Goal: Transaction & Acquisition: Purchase product/service

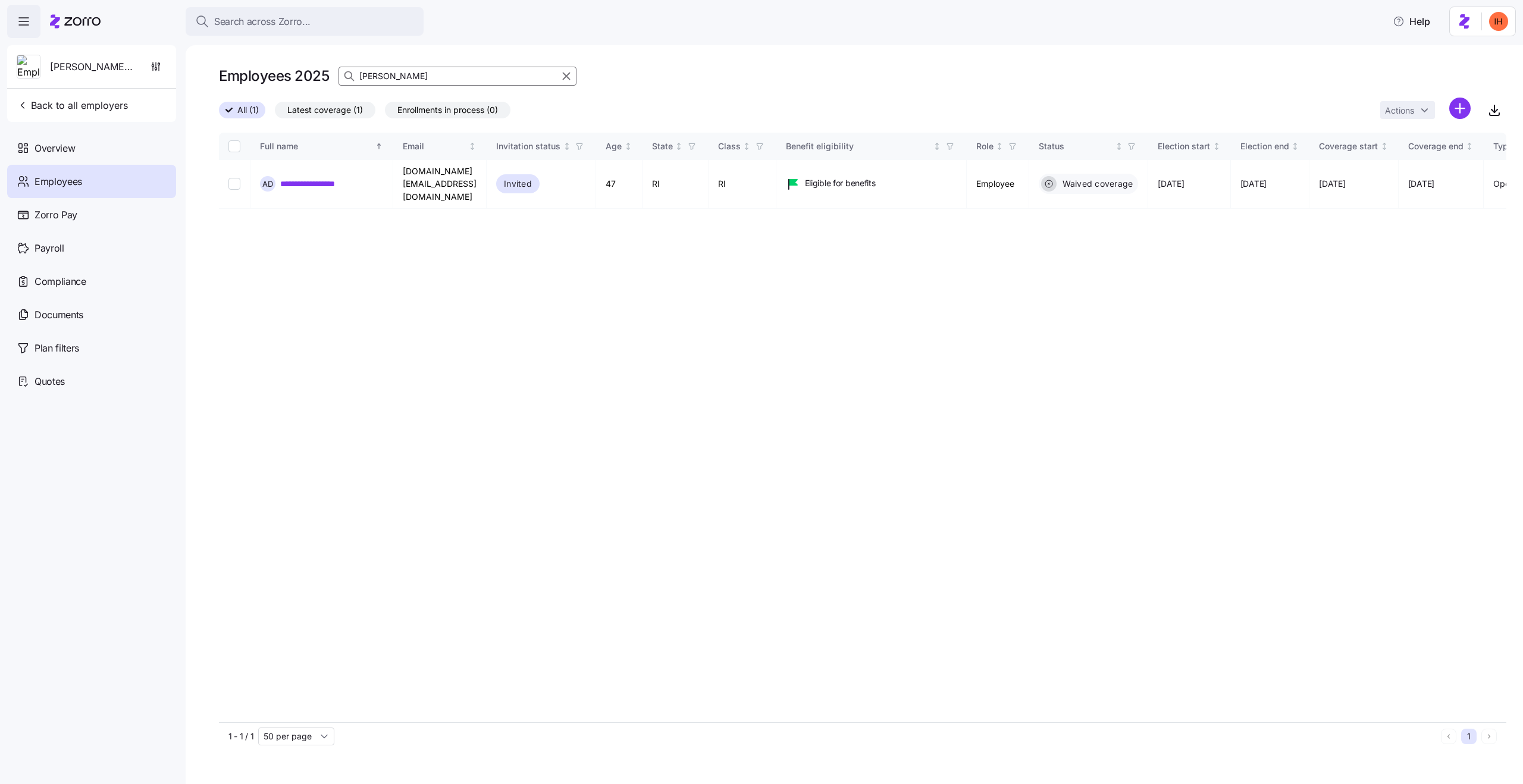
click at [429, 83] on input "[PERSON_NAME]" at bounding box center [457, 76] width 238 height 19
drag, startPoint x: 567, startPoint y: 76, endPoint x: 1327, endPoint y: 23, distance: 761.8
click at [567, 76] on icon "button" at bounding box center [566, 76] width 13 height 14
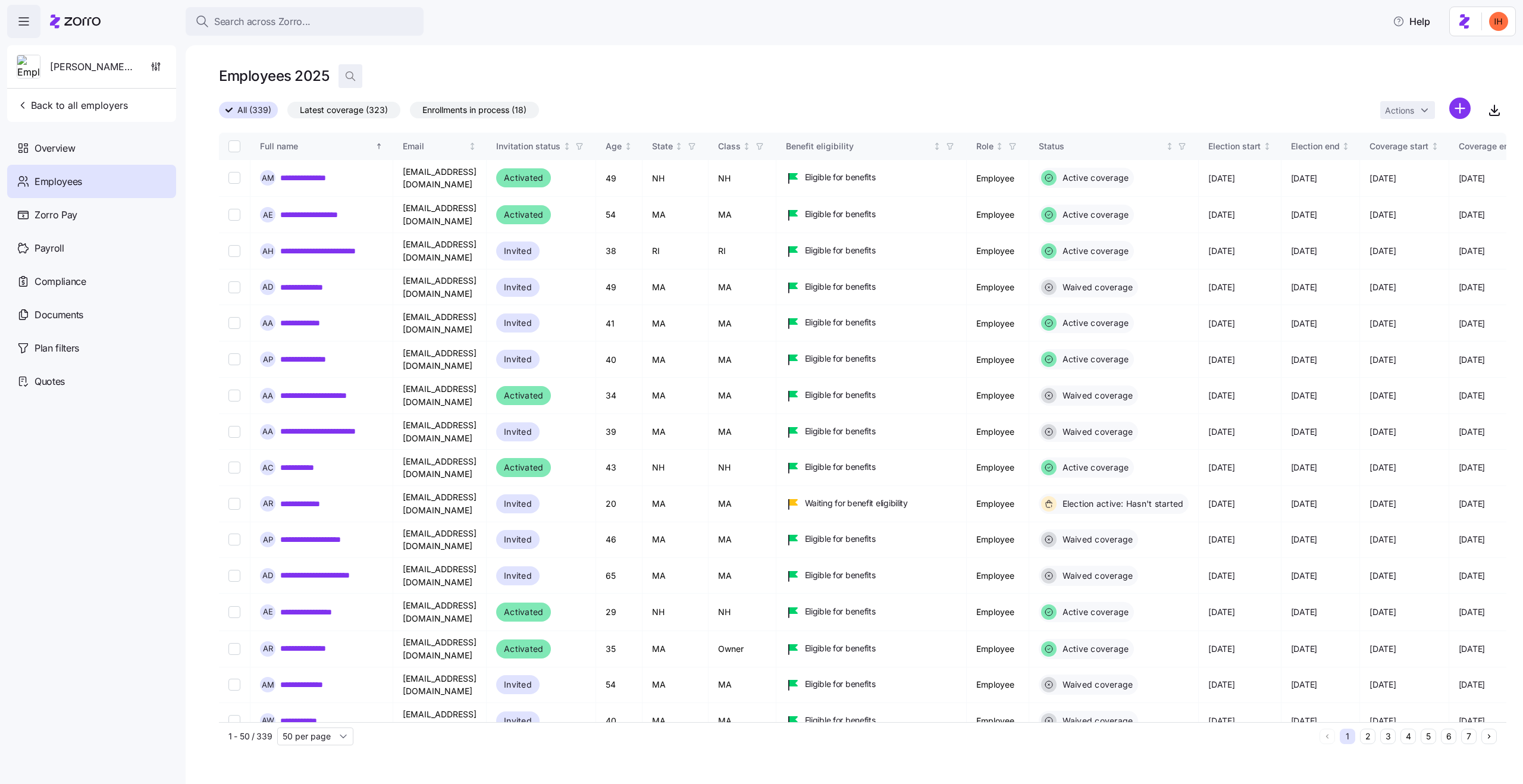
click at [352, 72] on icon "button" at bounding box center [350, 76] width 12 height 12
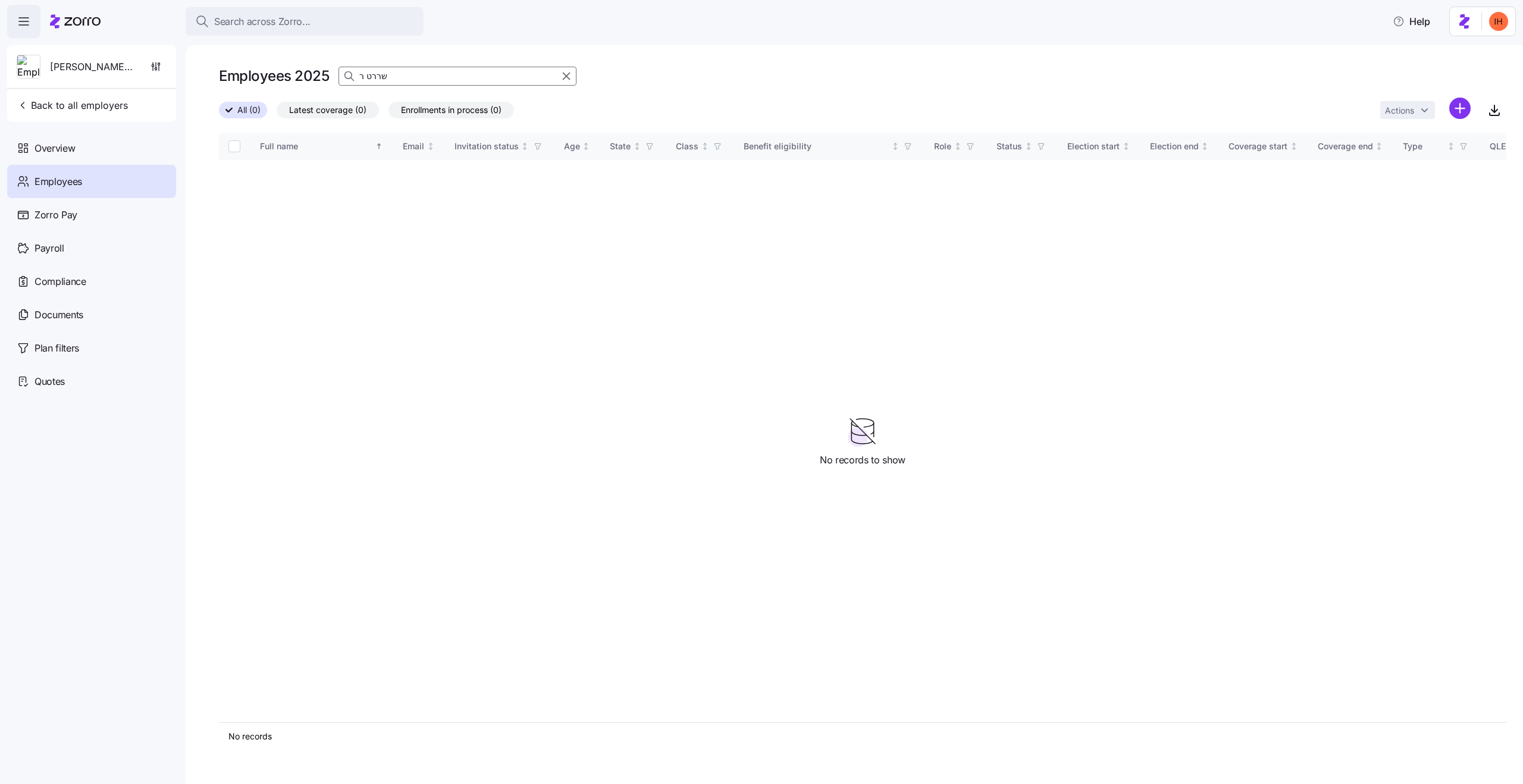
click at [424, 74] on input "שררט ר" at bounding box center [457, 76] width 238 height 19
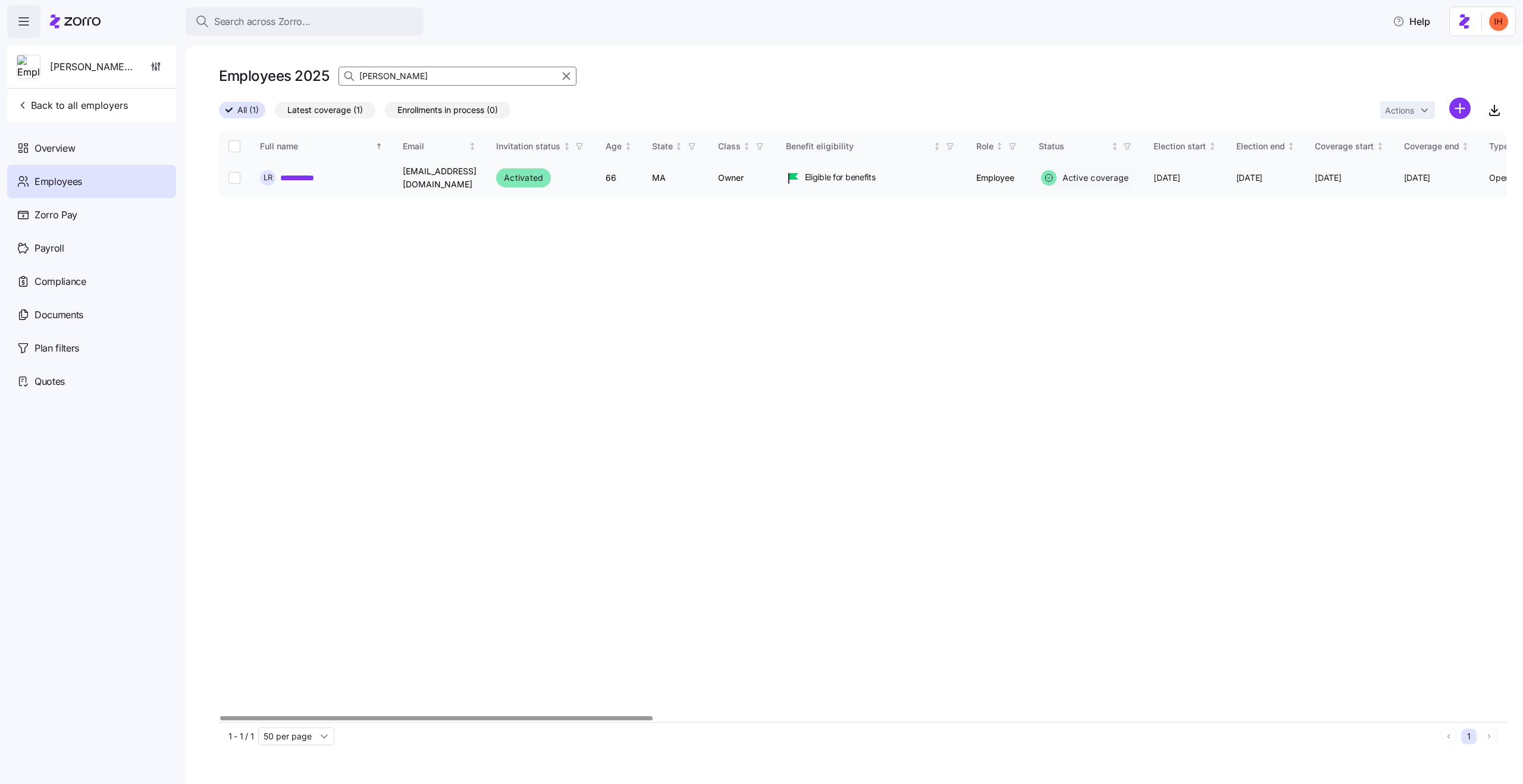
type input "[PERSON_NAME]"
click at [300, 181] on link "**********" at bounding box center [308, 177] width 55 height 12
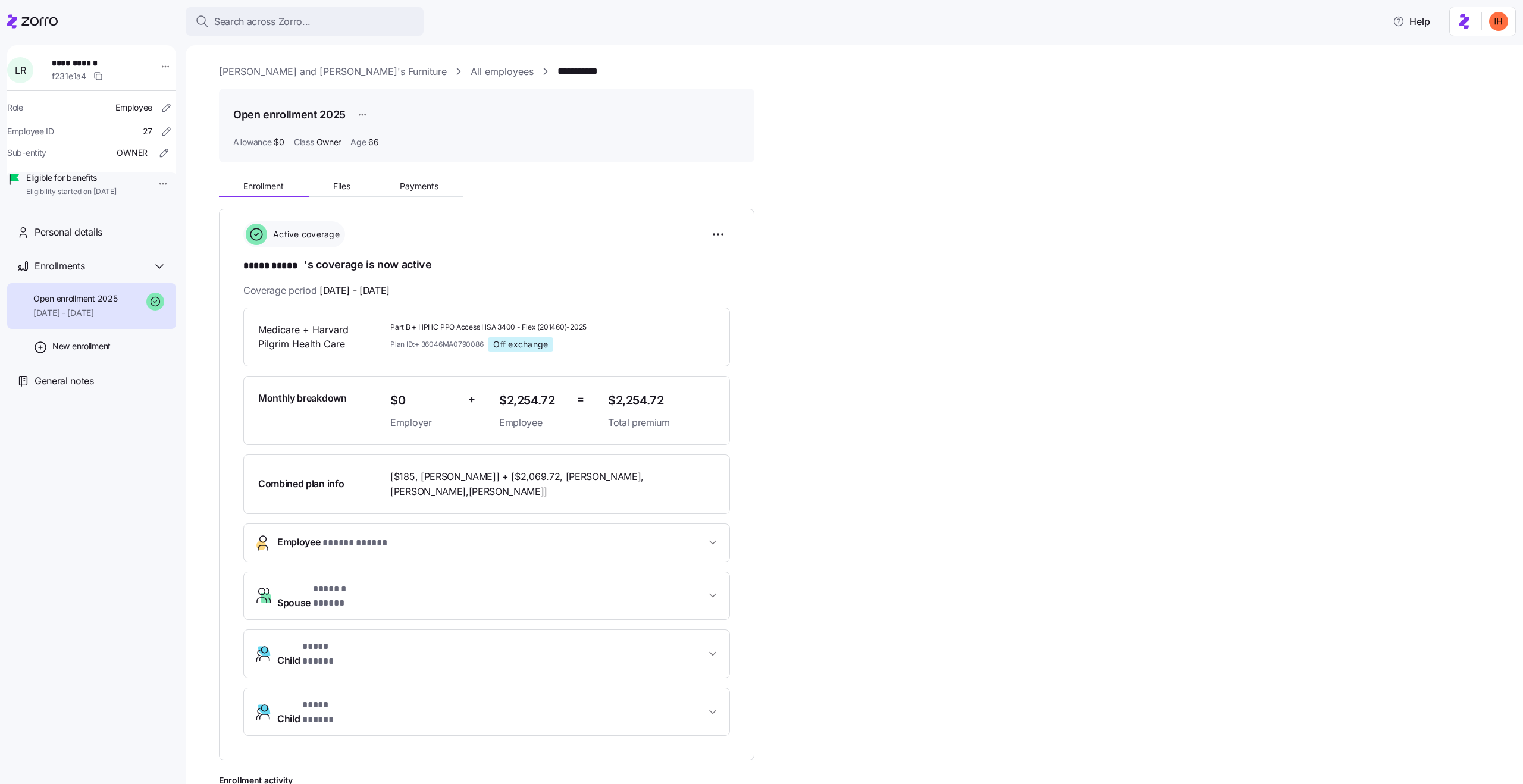
click at [875, 410] on div "**********" at bounding box center [863, 539] width 1287 height 737
click at [948, 513] on div "**********" at bounding box center [863, 539] width 1287 height 737
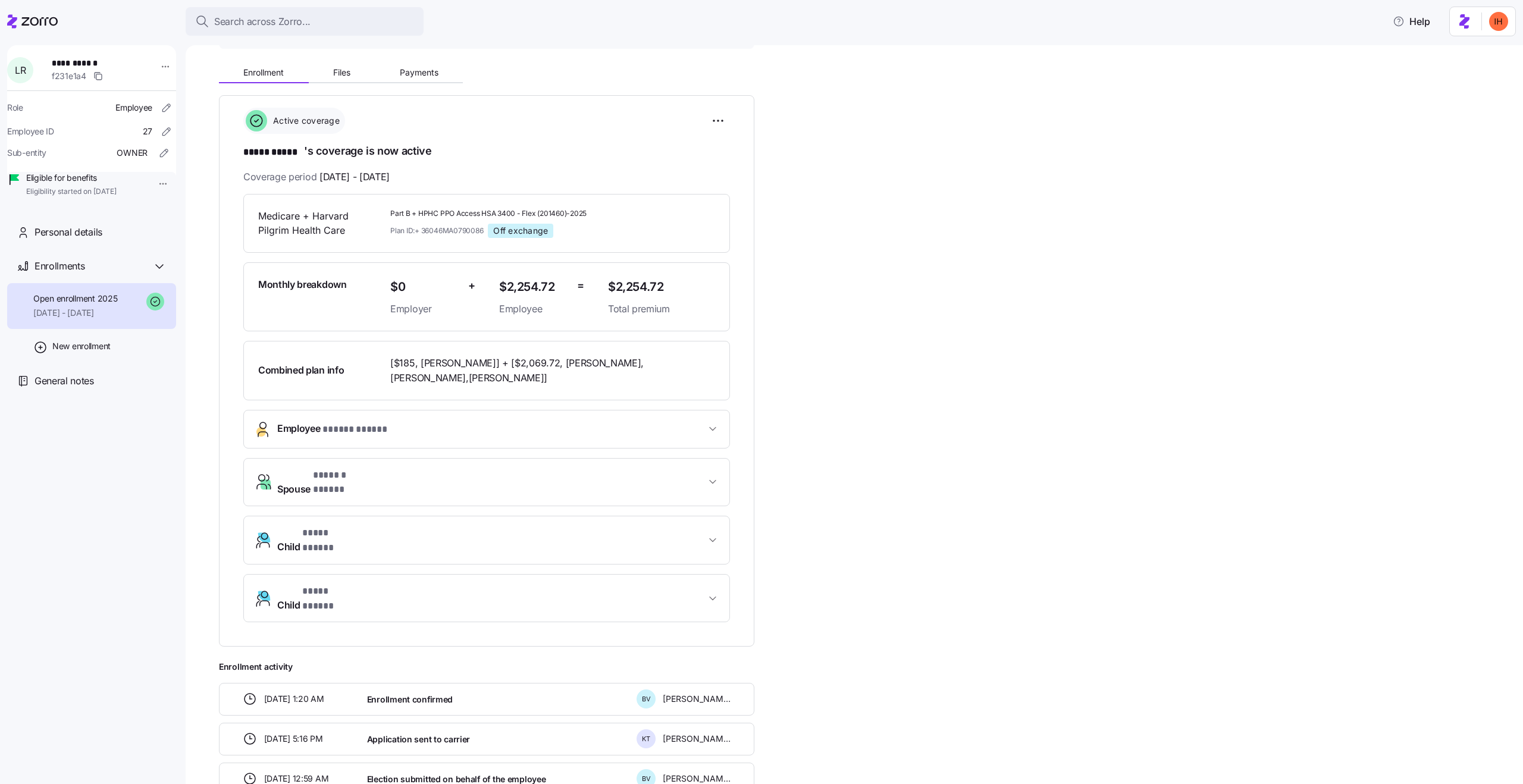
scroll to position [113, 0]
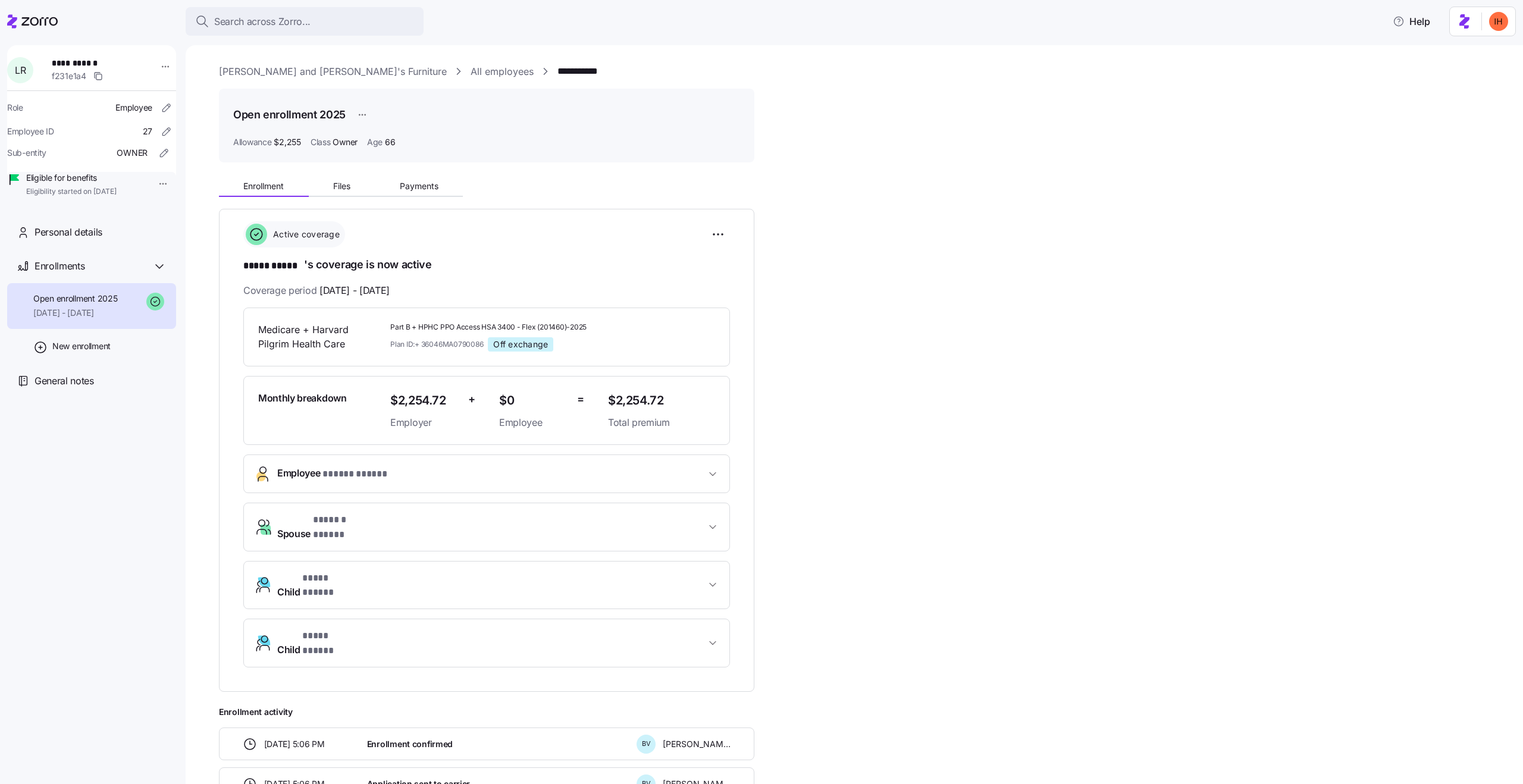
click at [270, 74] on link "[PERSON_NAME] and [PERSON_NAME]'s Furniture" at bounding box center [333, 72] width 228 height 14
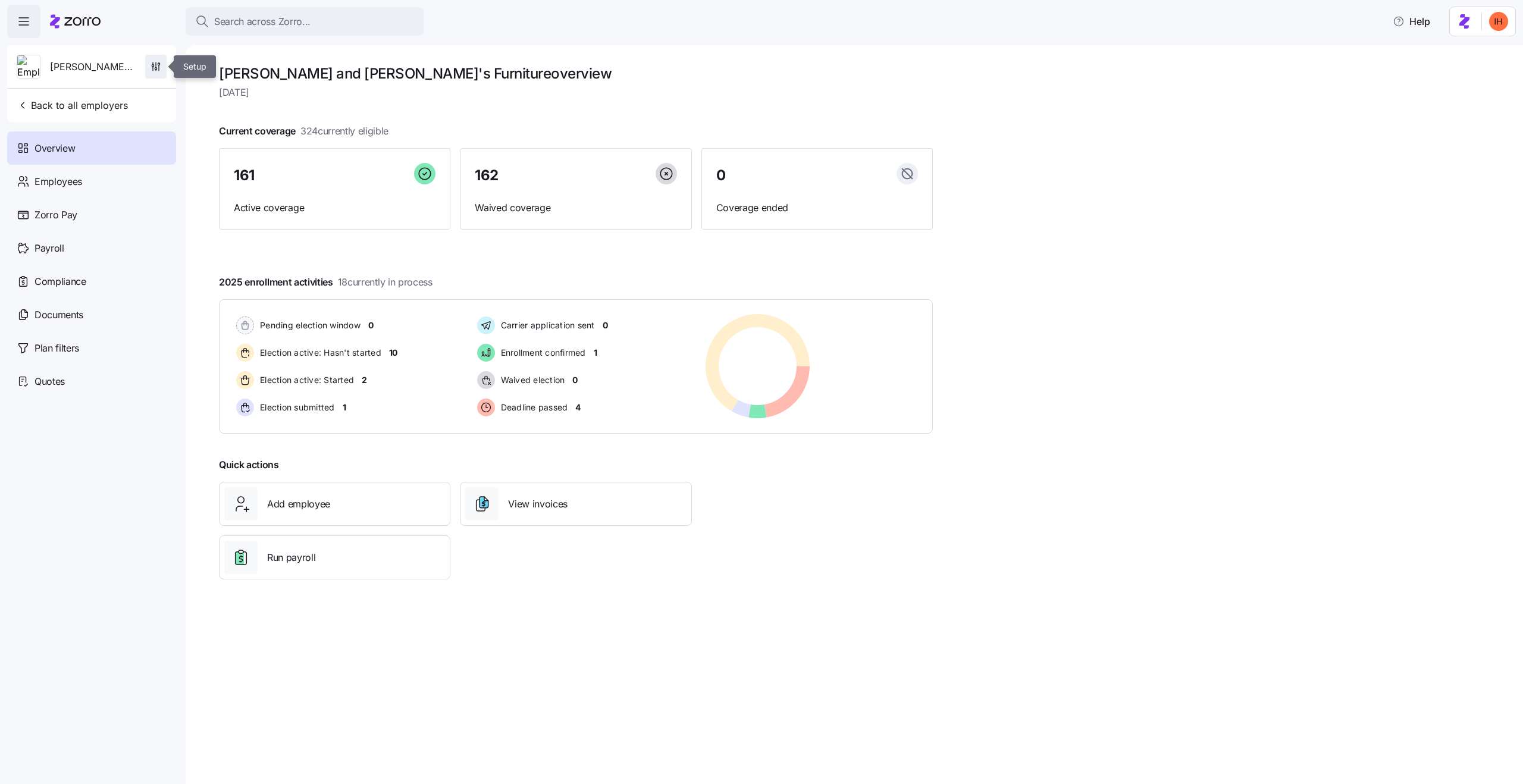
click at [161, 68] on icon "button" at bounding box center [155, 66] width 12 height 12
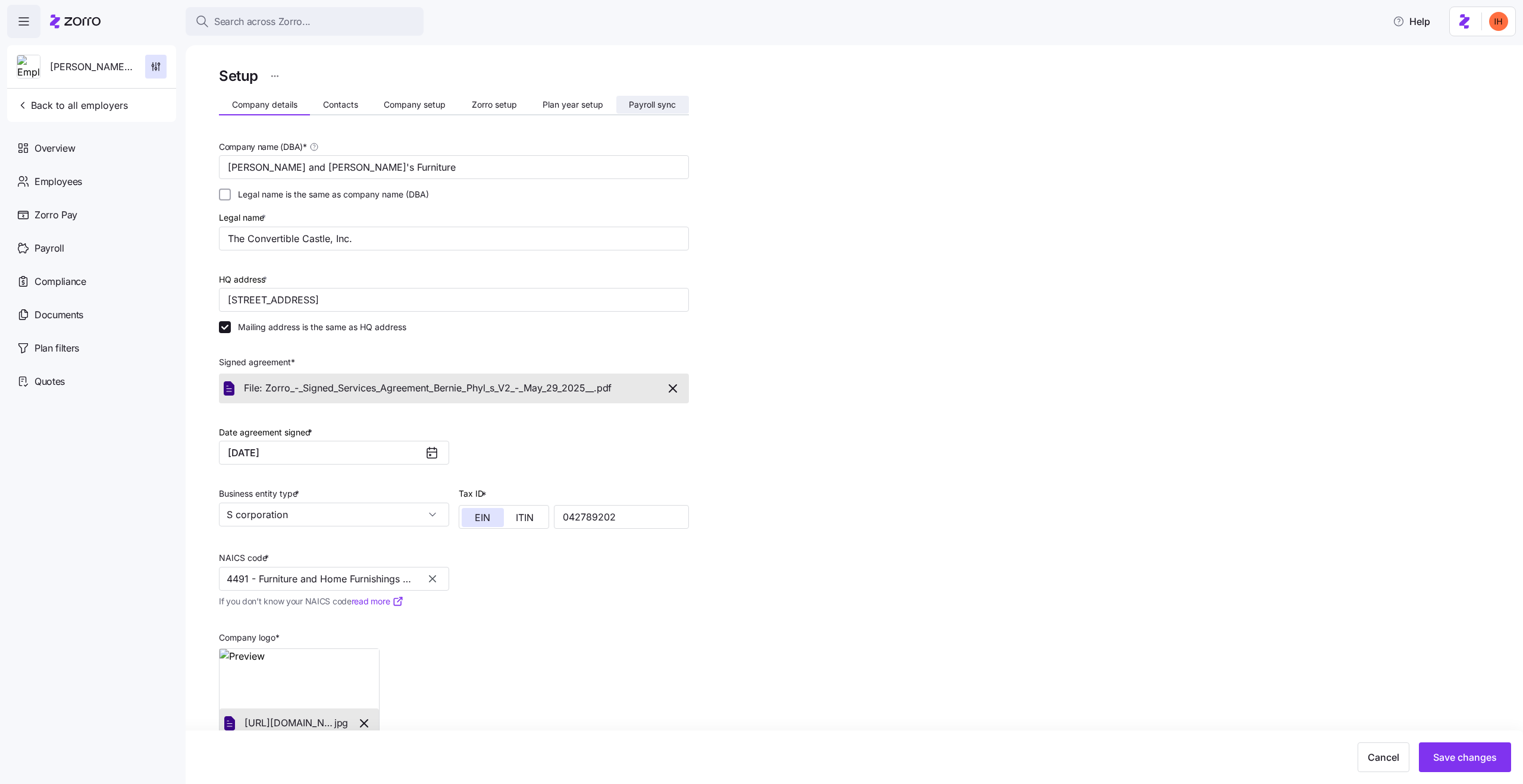
click at [654, 106] on span "Payroll sync" at bounding box center [652, 105] width 47 height 8
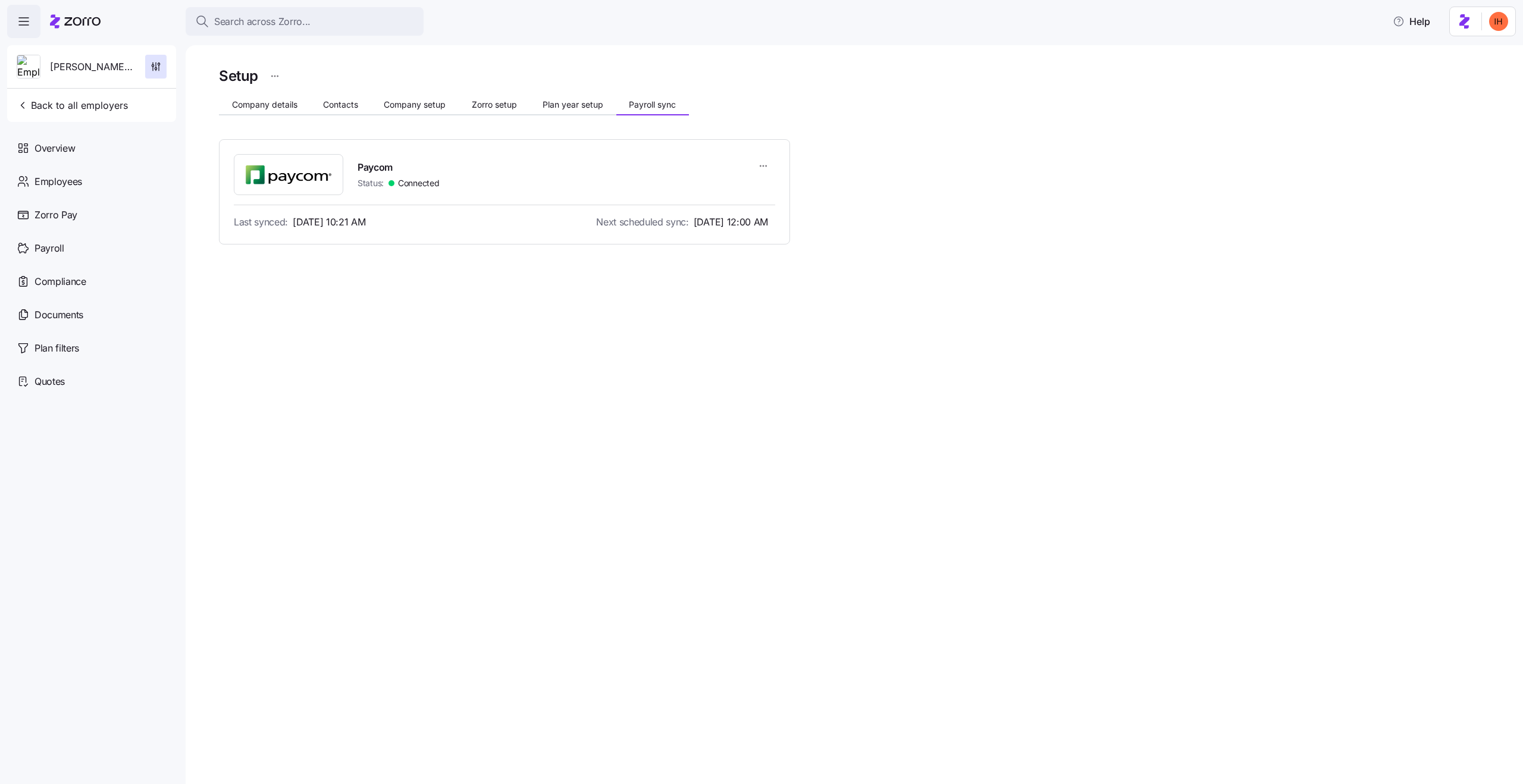
click at [760, 162] on html "Search across Zorro... Help Bernie and Phyl's Furniture Back to all employers O…" at bounding box center [761, 388] width 1523 height 777
click at [718, 194] on div "Sync company" at bounding box center [695, 195] width 58 height 13
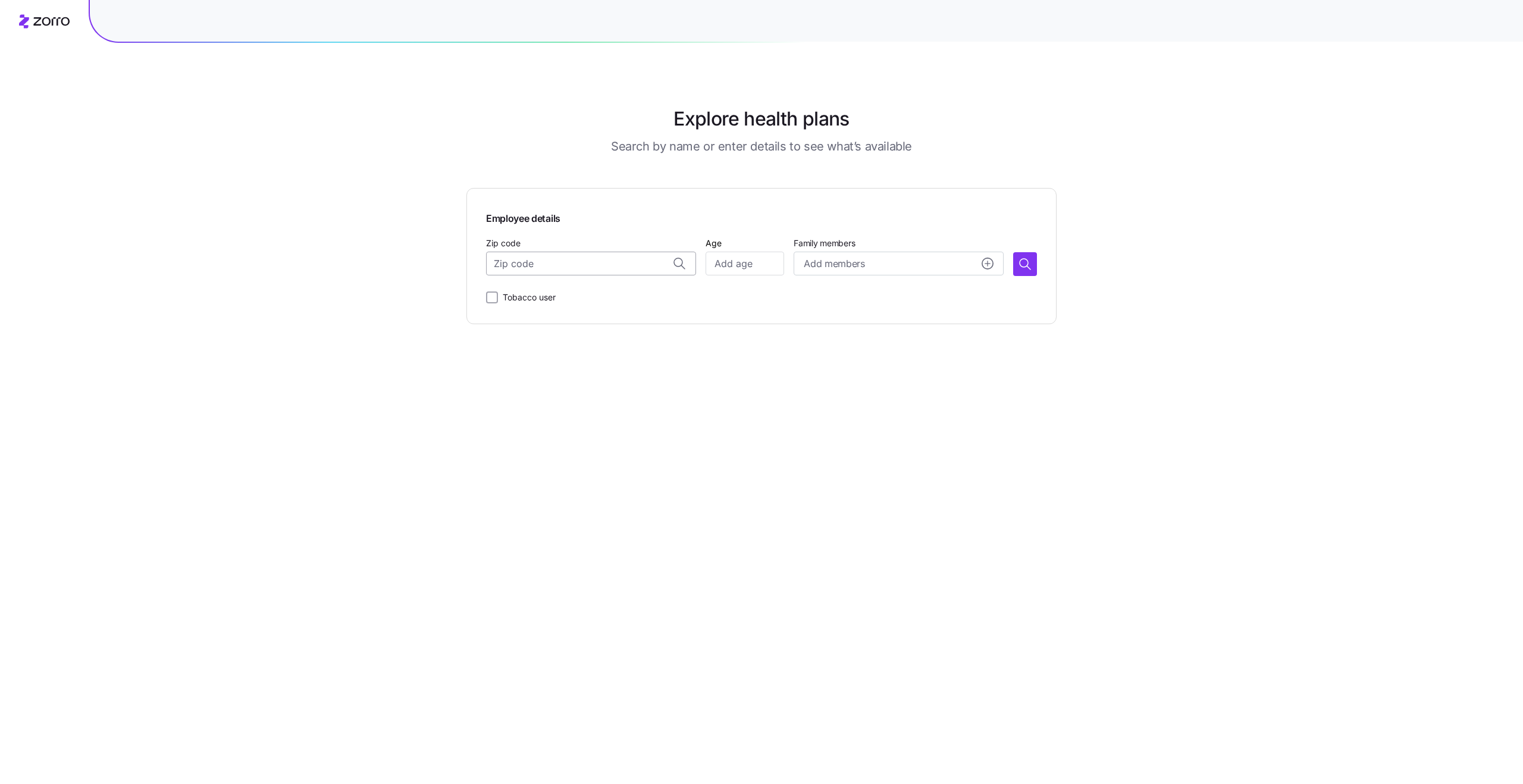
click at [506, 262] on input "Zip code" at bounding box center [590, 263] width 210 height 24
type input "90110"
click at [1176, 225] on div "Explore health plans Search by name or enter details to see what’s available Em…" at bounding box center [761, 392] width 1523 height 784
click at [818, 260] on span "Add members" at bounding box center [834, 263] width 60 height 14
click at [780, 116] on h1 "Explore health plans" at bounding box center [761, 118] width 176 height 28
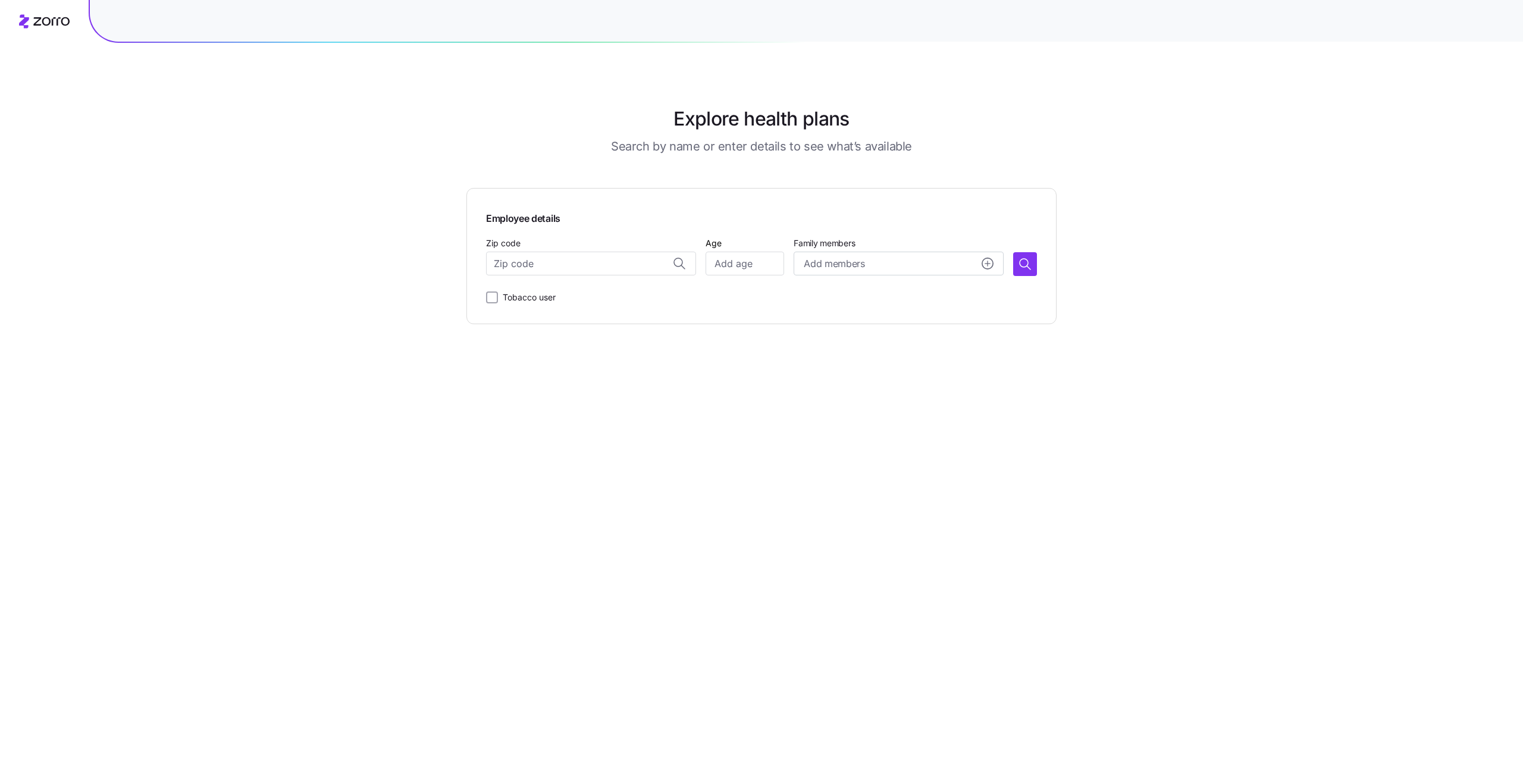
click at [780, 116] on h1 "Explore health plans" at bounding box center [761, 118] width 176 height 28
click at [824, 151] on h3 "Search by name or enter details to see what’s available" at bounding box center [762, 146] width 301 height 17
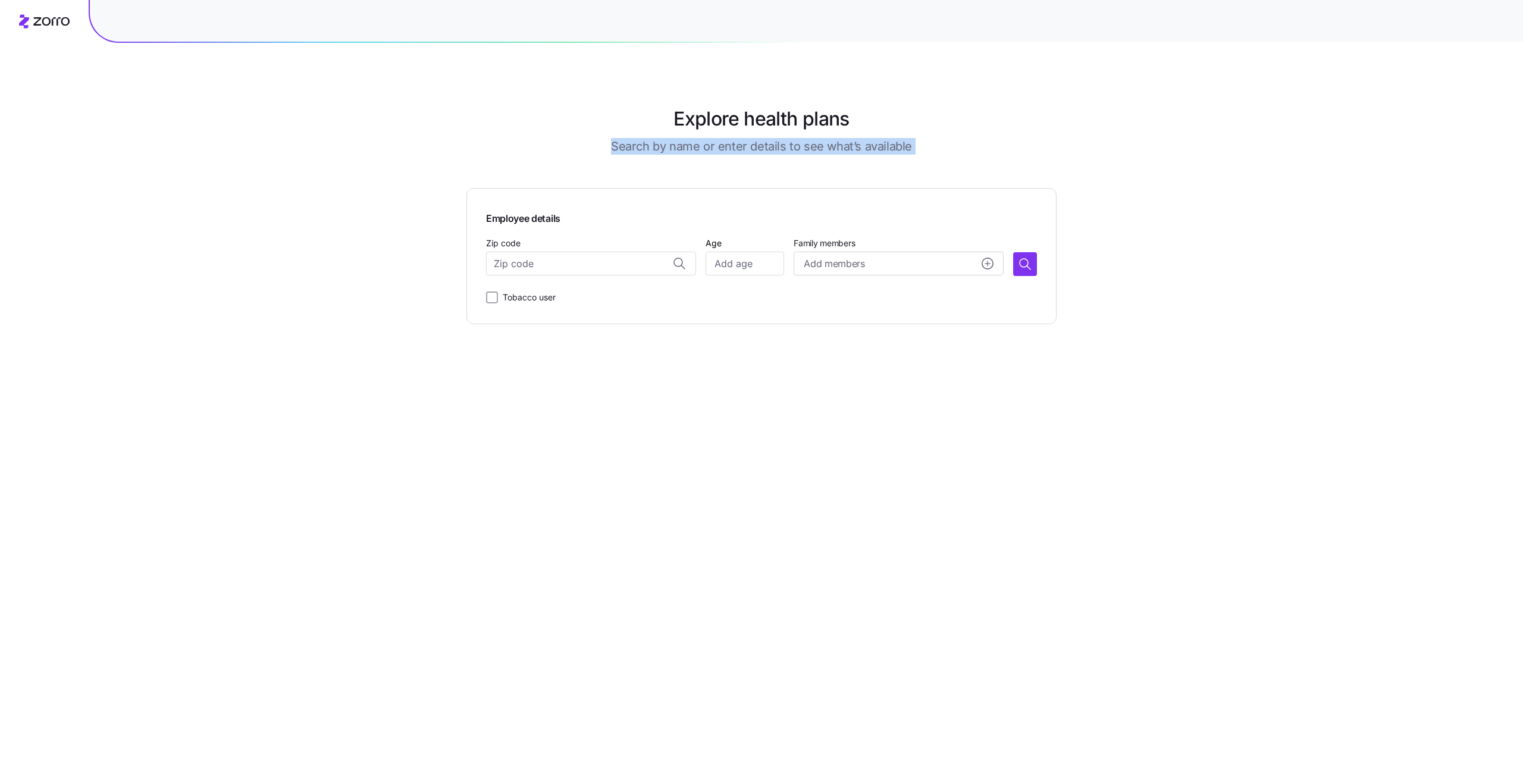
click at [715, 151] on h3 "Search by name or enter details to see what’s available" at bounding box center [762, 146] width 301 height 17
click at [722, 122] on h1 "Explore health plans" at bounding box center [761, 118] width 176 height 28
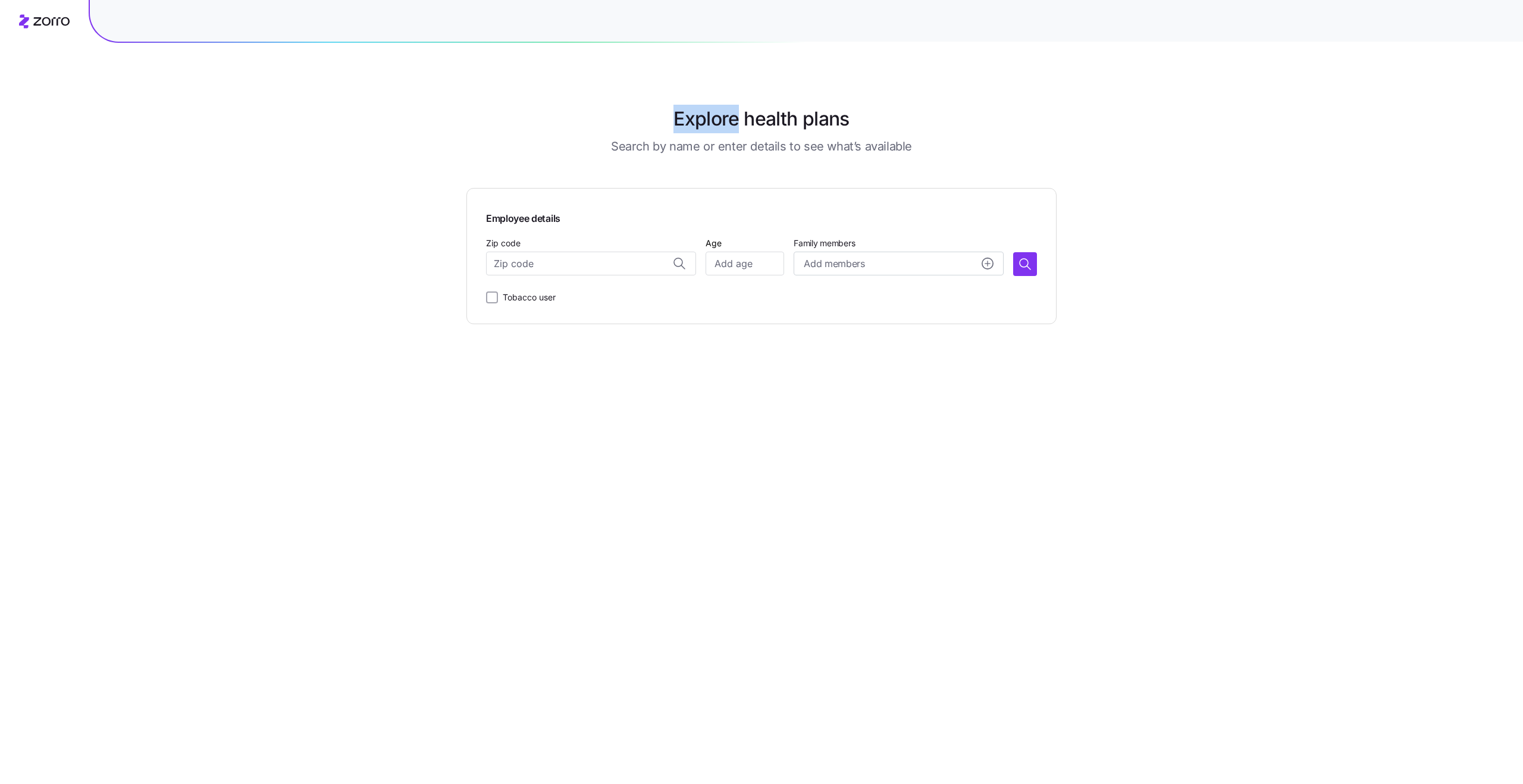
click at [722, 122] on h1 "Explore health plans" at bounding box center [761, 118] width 176 height 28
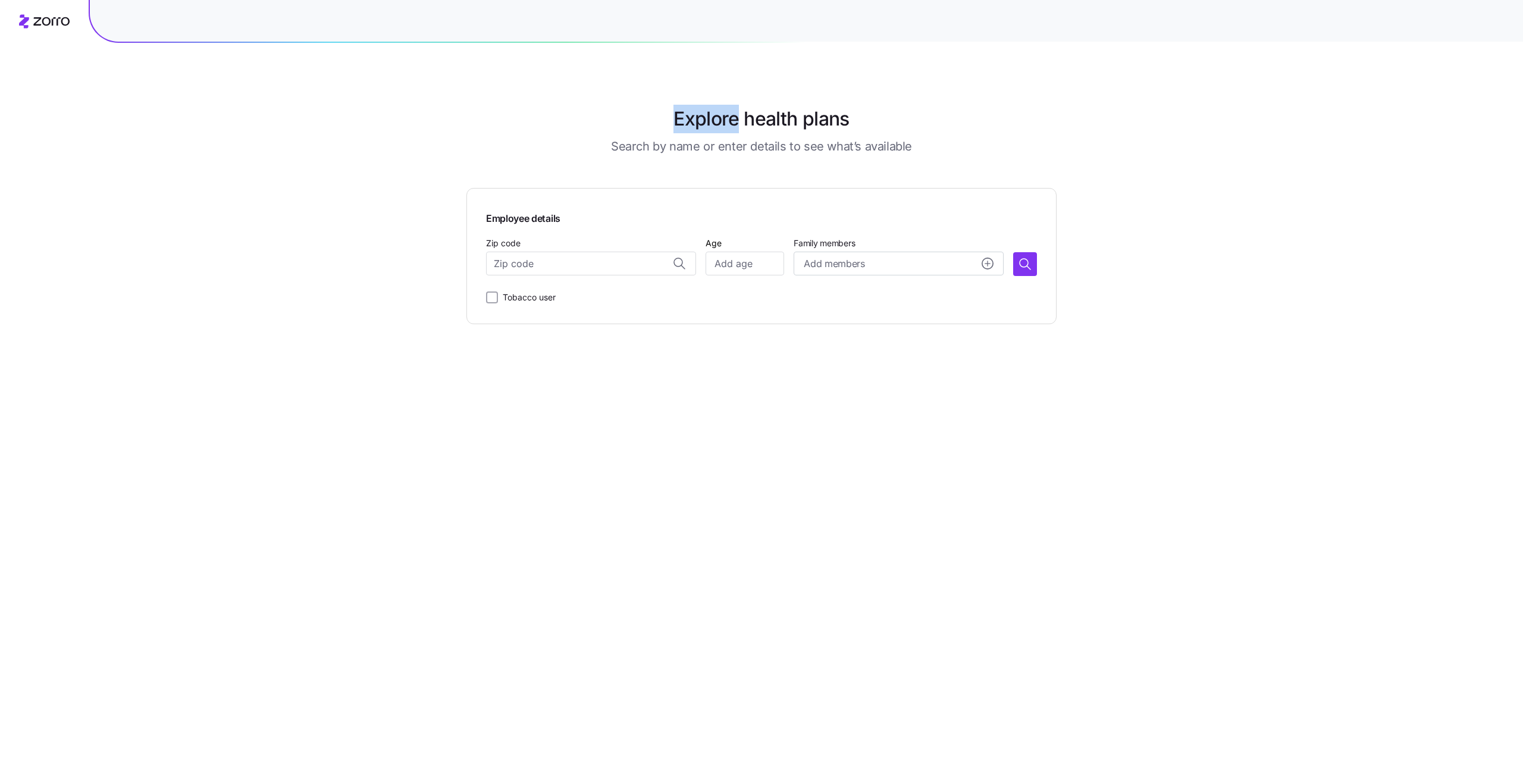
click at [722, 122] on h1 "Explore health plans" at bounding box center [761, 118] width 176 height 28
click at [778, 149] on h3 "Search by name or enter details to see what’s available" at bounding box center [762, 146] width 301 height 17
click at [835, 151] on h3 "Search by name or enter details to see what’s available" at bounding box center [762, 146] width 301 height 17
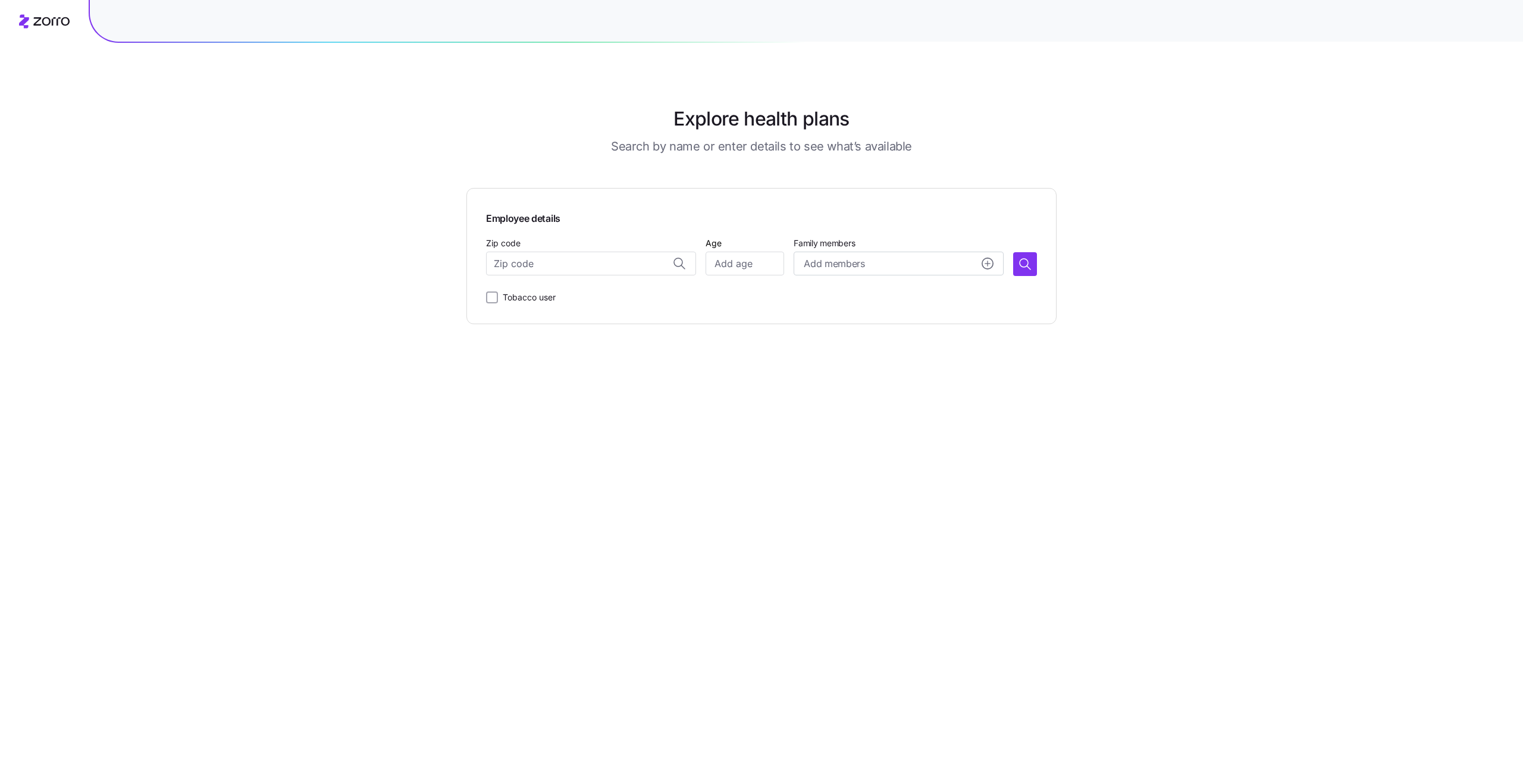
click at [835, 151] on h3 "Search by name or enter details to see what’s available" at bounding box center [762, 146] width 301 height 17
click at [865, 151] on h3 "Search by name or enter details to see what’s available" at bounding box center [762, 146] width 301 height 17
